Goal: Information Seeking & Learning: Compare options

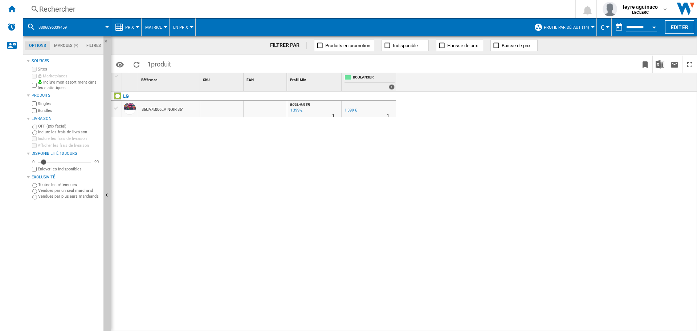
click at [311, 153] on div "BOULANGER : FR BOULANGER -1.0 % 1 399 € % N/A 1 BOULANGER : FR BOULANGER FR BOU…" at bounding box center [492, 212] width 410 height 240
click at [251, 11] on div "Rechercher" at bounding box center [297, 9] width 517 height 10
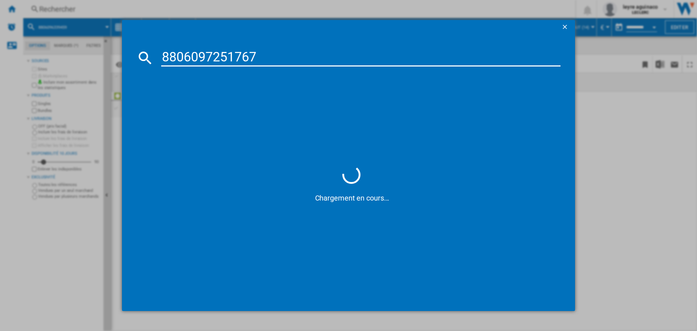
click at [263, 59] on input "8806097251767" at bounding box center [360, 57] width 399 height 17
type input "8806097251767"
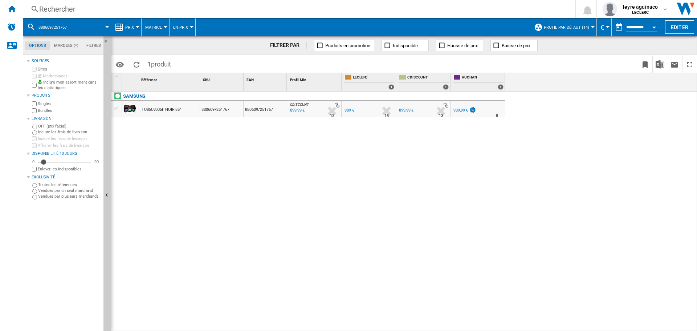
click at [460, 112] on div "989,99 €" at bounding box center [461, 110] width 15 height 5
drag, startPoint x: 358, startPoint y: 151, endPoint x: 185, endPoint y: 0, distance: 229.1
click at [353, 149] on div "CDISCOUNT : FR CDISCOUNT -9.0 % 899,99 € % N/A 13 CDISCOUNT : FR CDISCOUNT FR L…" at bounding box center [492, 212] width 410 height 240
click at [301, 107] on div at bounding box center [314, 105] width 51 height 7
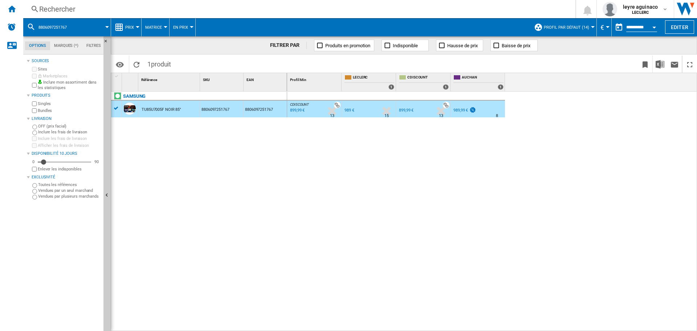
click at [300, 109] on div "899,99 €" at bounding box center [297, 110] width 16 height 7
drag, startPoint x: 333, startPoint y: 162, endPoint x: 338, endPoint y: 157, distance: 6.7
click at [334, 162] on div "CDISCOUNT : FR CDISCOUNT -9.0 % 899,99 € % N/A 13 CDISCOUNT : FR CDISCOUNT FR L…" at bounding box center [492, 212] width 410 height 240
click at [348, 110] on div "989 €" at bounding box center [350, 110] width 10 height 5
